Goal: Transaction & Acquisition: Purchase product/service

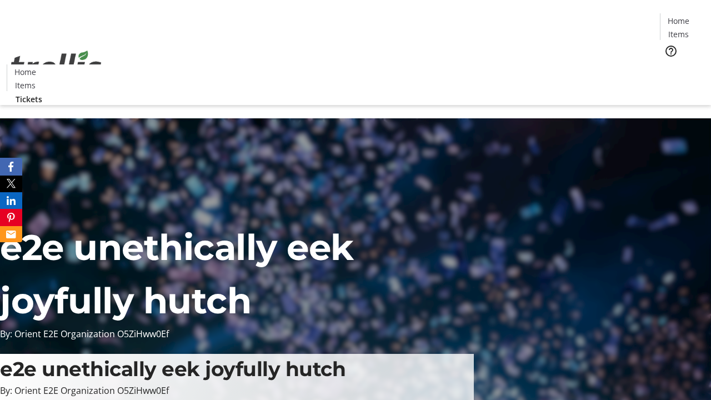
click at [668, 64] on span "Tickets" at bounding box center [681, 70] width 27 height 12
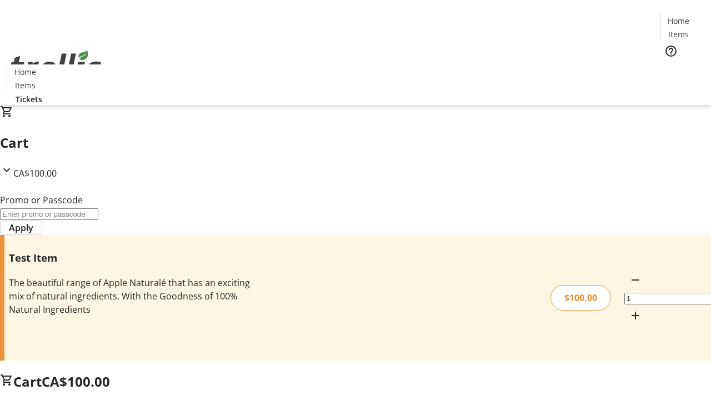
type input "FLAT"
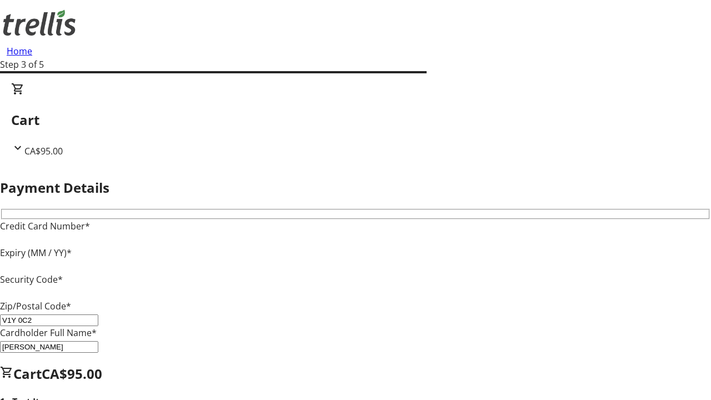
type input "V1Y 0C2"
